Goal: Transaction & Acquisition: Book appointment/travel/reservation

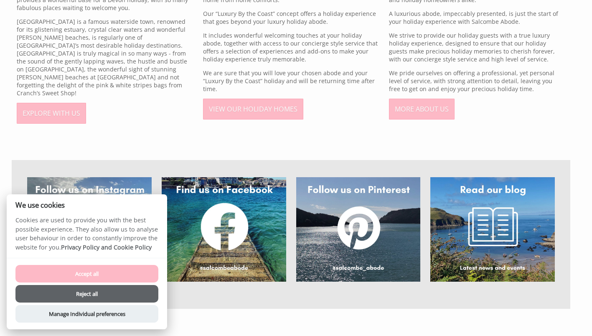
scroll to position [526, 0]
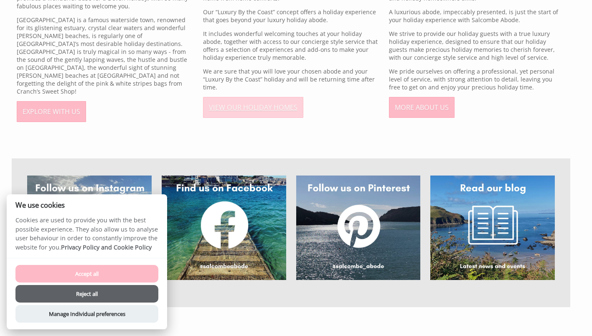
click at [277, 106] on link "VIEW OUR HOLIDAY HOMES" at bounding box center [253, 107] width 100 height 21
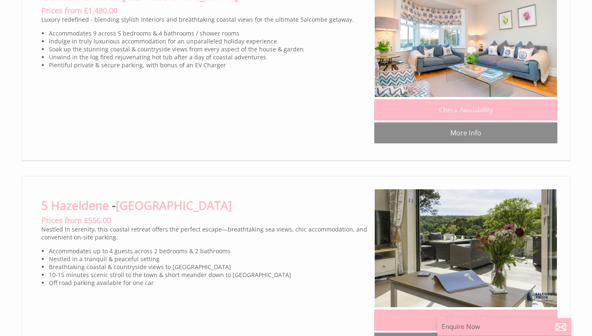
scroll to position [826, 0]
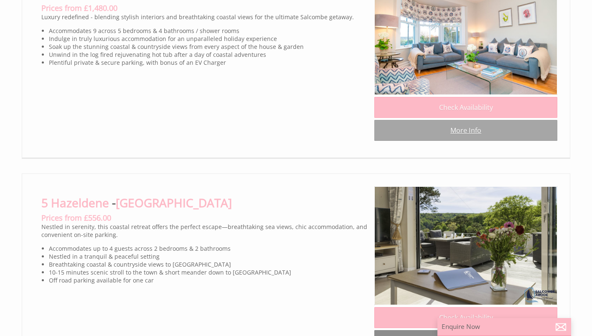
click at [470, 141] on link "More Info" at bounding box center [465, 130] width 183 height 21
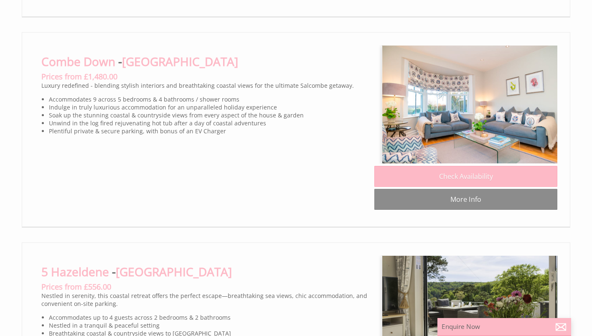
scroll to position [0, 8]
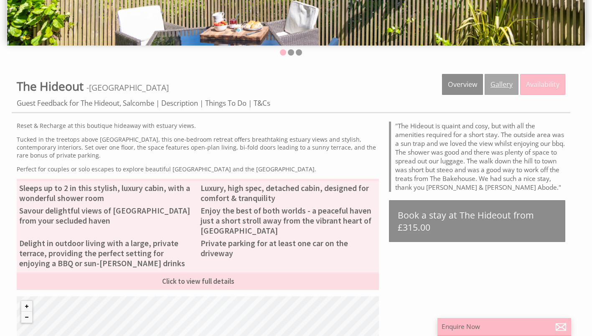
click at [507, 80] on link "Gallery" at bounding box center [502, 84] width 34 height 21
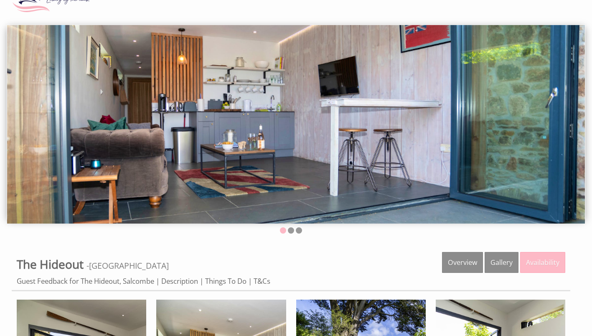
click at [552, 114] on img at bounding box center [296, 124] width 578 height 198
click at [293, 232] on li at bounding box center [291, 230] width 6 height 6
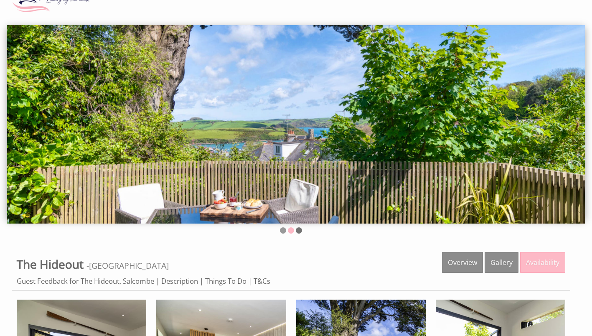
click at [301, 229] on li at bounding box center [299, 230] width 6 height 6
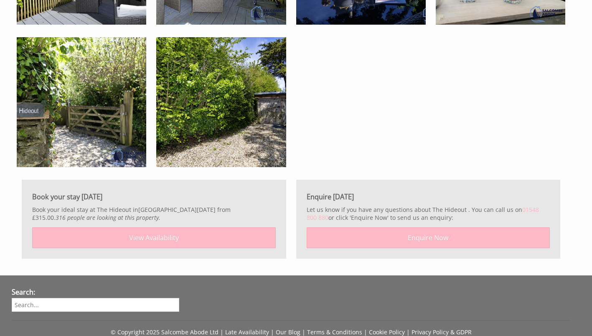
scroll to position [1019, 0]
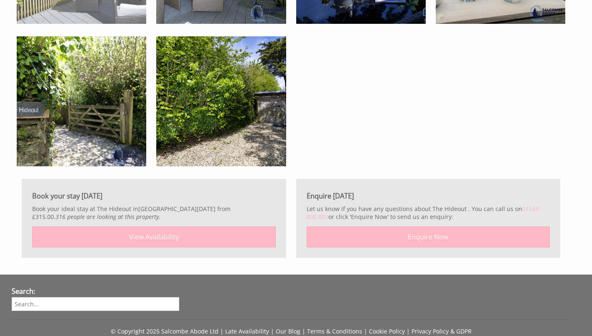
scroll to position [222, 0]
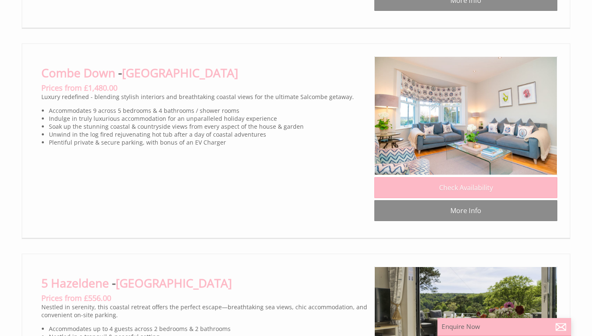
scroll to position [823, 0]
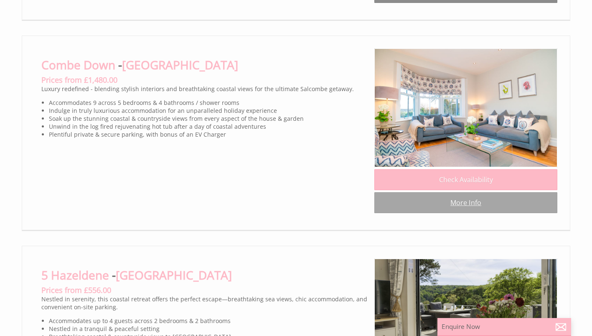
click at [450, 213] on link "More Info" at bounding box center [465, 202] width 183 height 21
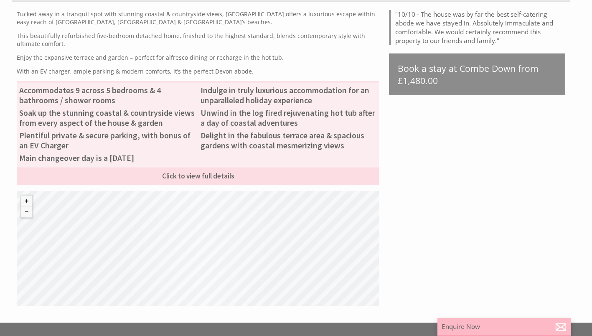
scroll to position [342, 0]
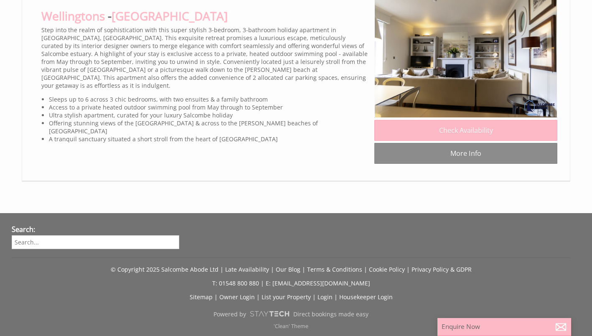
scroll to position [3709, 0]
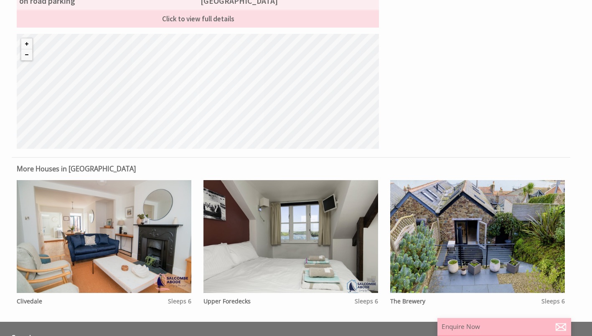
scroll to position [483, 0]
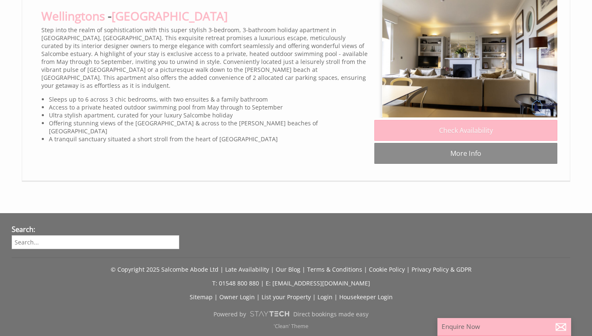
scroll to position [0, 8]
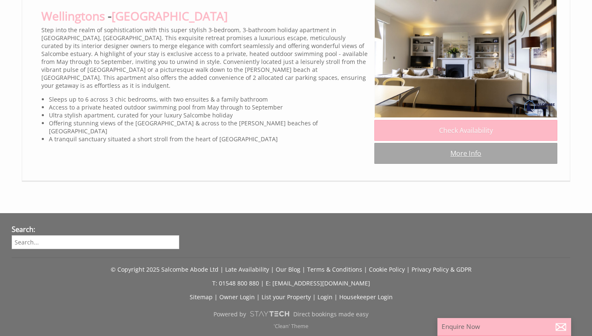
click at [477, 164] on link "More Info" at bounding box center [465, 153] width 183 height 21
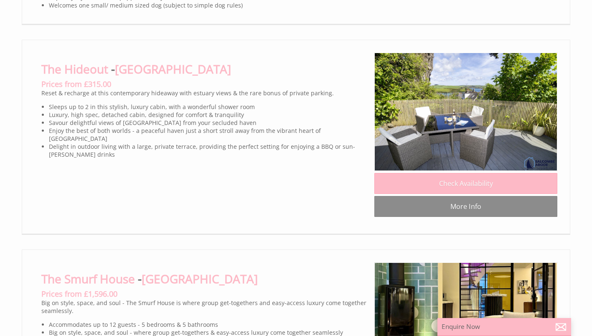
scroll to position [2167, 0]
